Goal: Task Accomplishment & Management: Use online tool/utility

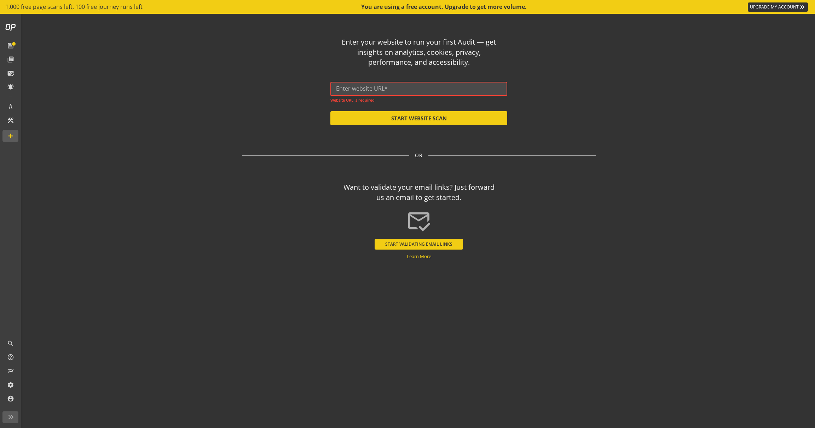
paste input "[URL][DOMAIN_NAME]"
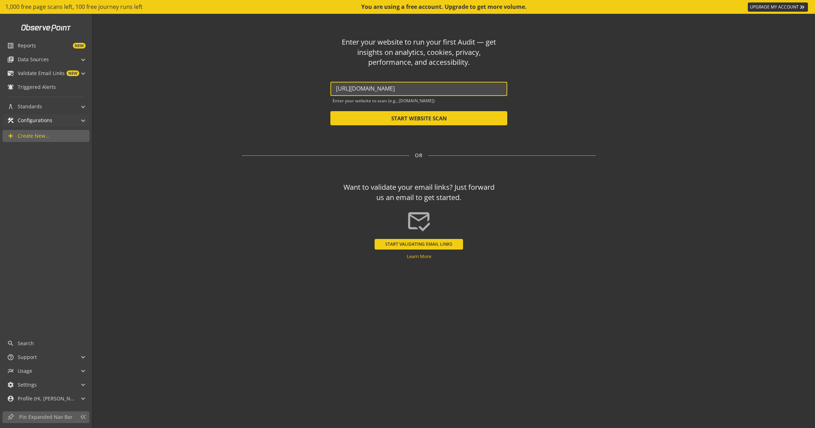
type input "[URL][DOMAIN_NAME]"
click at [11, 126] on div "construction Configurations" at bounding box center [29, 120] width 45 height 12
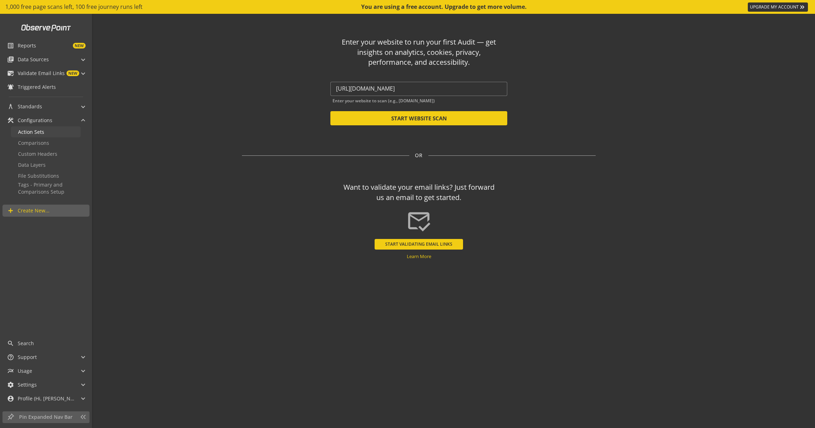
click at [63, 135] on link "Action Sets" at bounding box center [46, 131] width 70 height 11
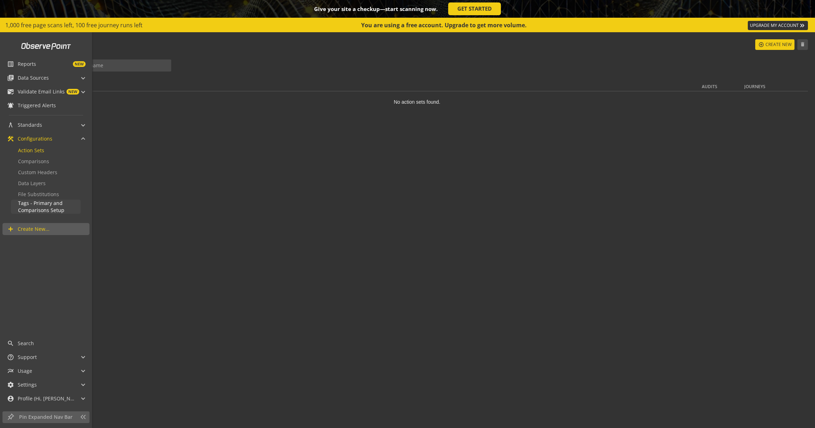
click at [48, 211] on span "Tags - Primary and Comparisons Setup" at bounding box center [41, 206] width 46 height 14
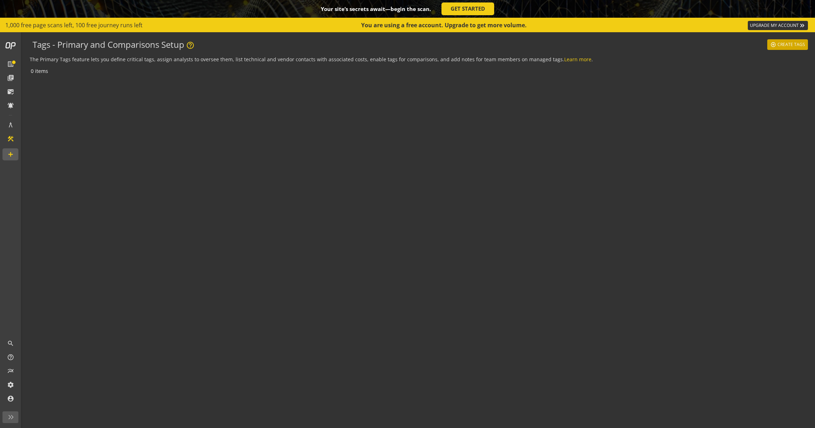
click at [799, 45] on span "Create Tags" at bounding box center [791, 44] width 28 height 13
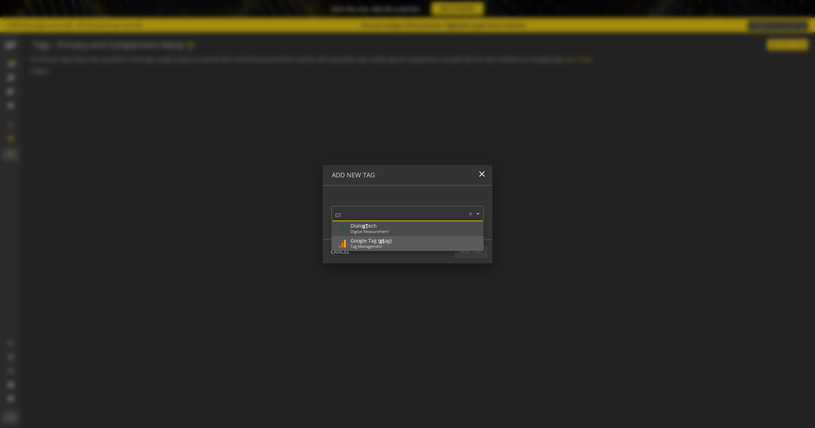
click at [401, 244] on div "Google Tag ( gt ag) Tag Management" at bounding box center [407, 243] width 141 height 11
type input "GT"
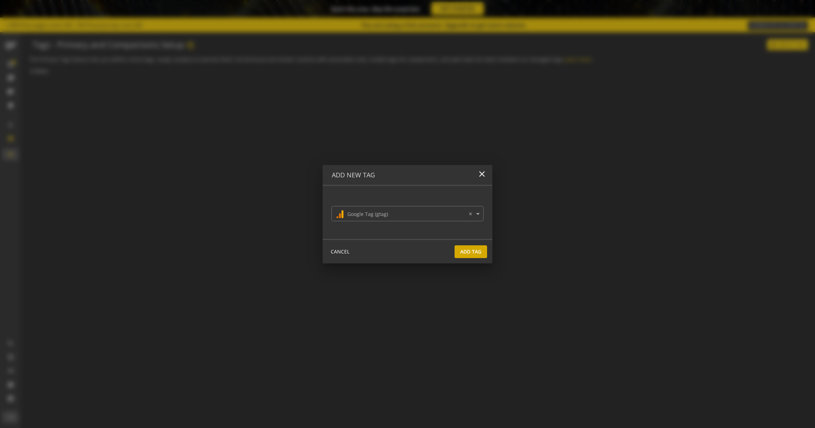
click at [470, 251] on span "Add Tag" at bounding box center [470, 251] width 21 height 13
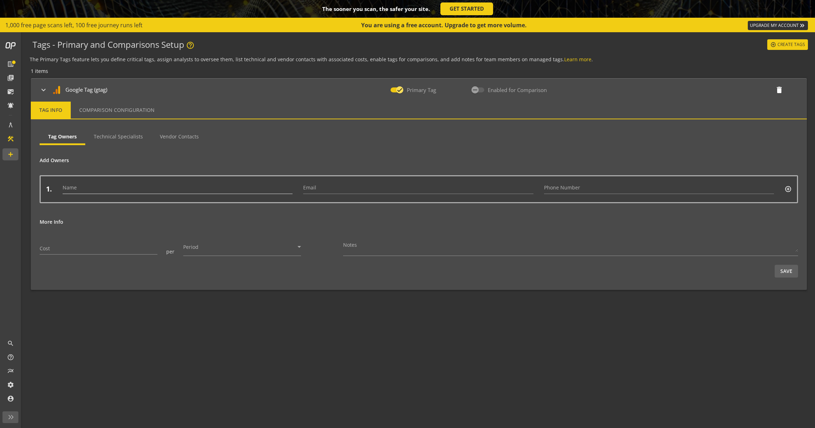
click at [187, 190] on input "Name" at bounding box center [178, 189] width 230 height 6
type input "[PERSON_NAME]"
click at [477, 89] on icon "button" at bounding box center [475, 90] width 6 height 6
click at [117, 106] on span "Comparison Configuration" at bounding box center [116, 110] width 75 height 17
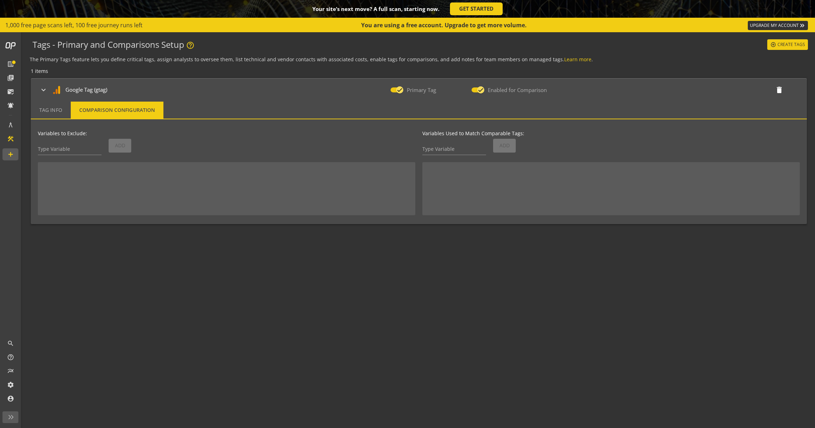
click at [69, 108] on div "Tag Info" at bounding box center [51, 110] width 40 height 17
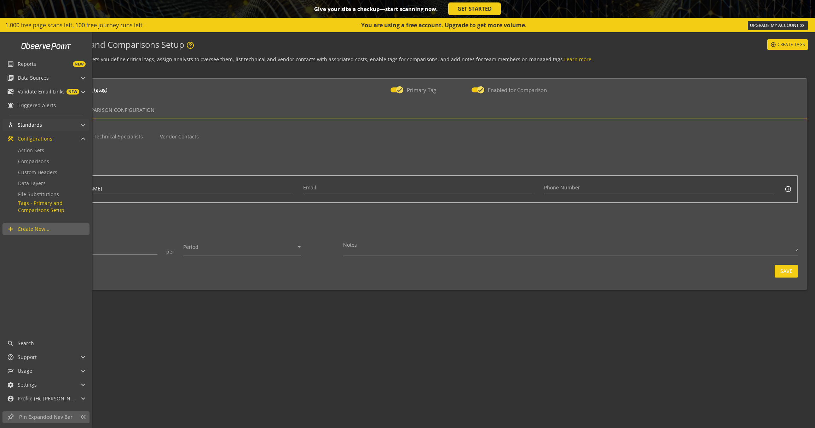
click at [24, 127] on span "Standards" at bounding box center [30, 124] width 24 height 7
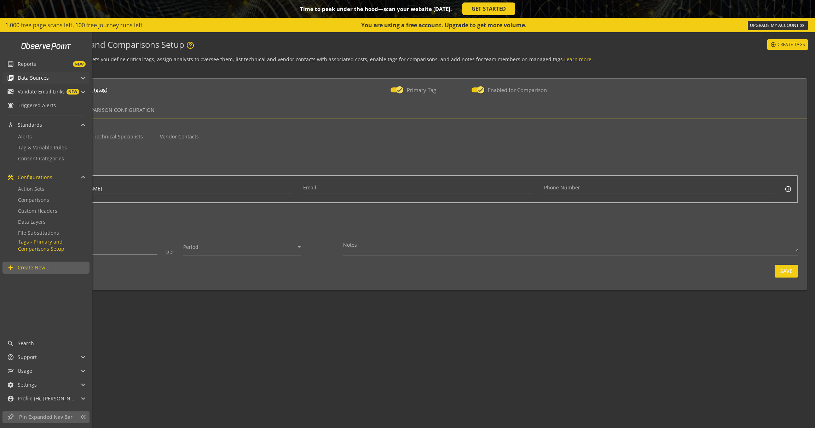
click at [57, 80] on mat-panel-title "library_books Data Sources" at bounding box center [41, 78] width 69 height 12
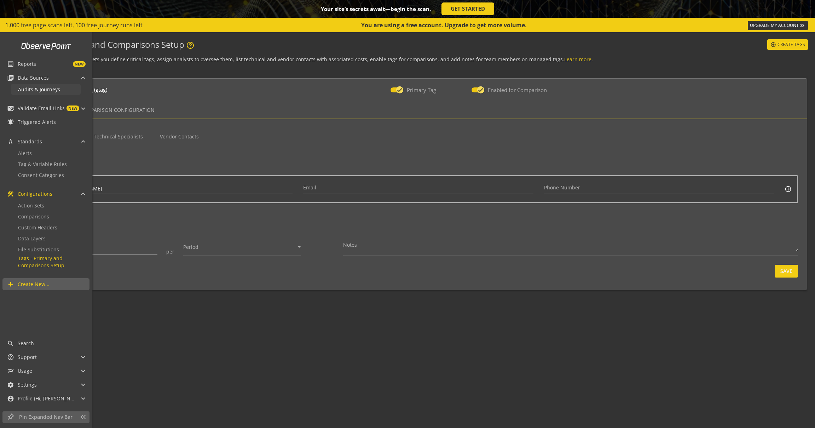
click at [57, 89] on span "Audits & Journeys" at bounding box center [39, 89] width 42 height 7
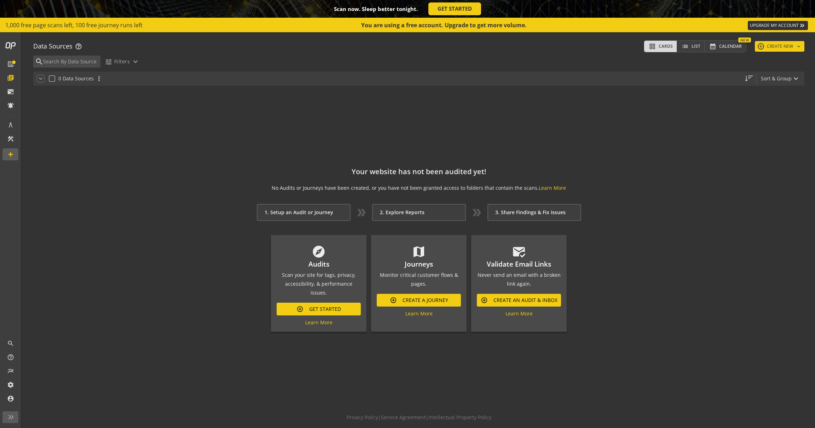
click at [309, 216] on div "1. Setup an Audit or Journey" at bounding box center [304, 212] width 94 height 17
click at [790, 46] on button "add CREATE NEW keyboard_arrow_down" at bounding box center [780, 46] width 50 height 11
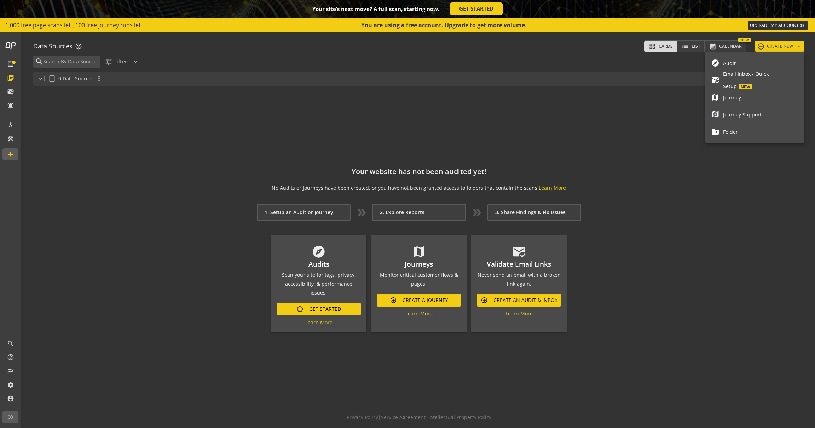
click at [662, 157] on div at bounding box center [407, 214] width 815 height 428
